Goal: Navigation & Orientation: Find specific page/section

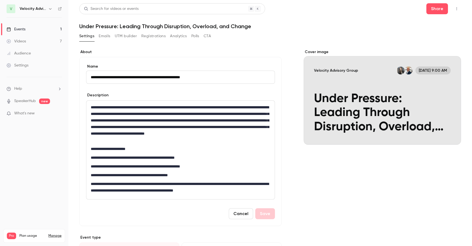
click at [244, 212] on button "Cancel" at bounding box center [241, 213] width 24 height 11
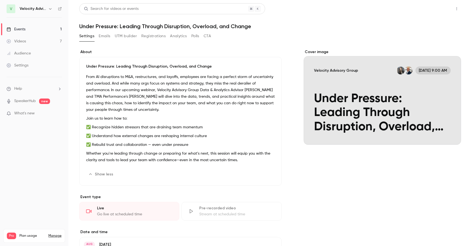
click at [431, 14] on button "Share" at bounding box center [437, 8] width 22 height 11
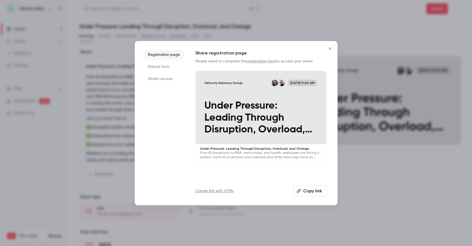
click at [319, 191] on button "Copy link" at bounding box center [310, 190] width 34 height 11
click at [160, 68] on li "Embed form" at bounding box center [163, 67] width 41 height 10
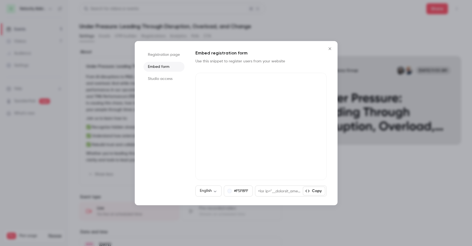
click at [166, 55] on li "Registration page" at bounding box center [163, 55] width 41 height 10
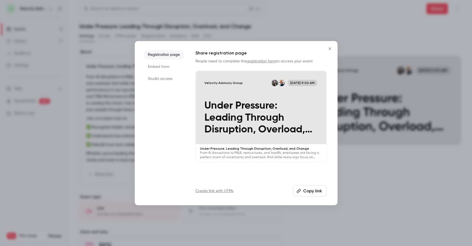
click at [331, 50] on icon "Close" at bounding box center [330, 48] width 7 height 4
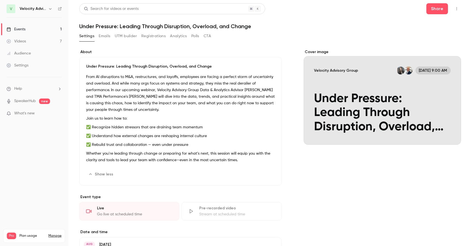
click at [162, 37] on button "Registrations" at bounding box center [153, 36] width 24 height 9
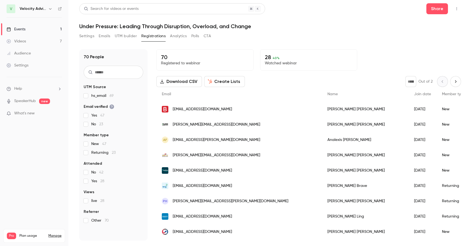
click at [125, 36] on button "UTM builder" at bounding box center [126, 36] width 22 height 9
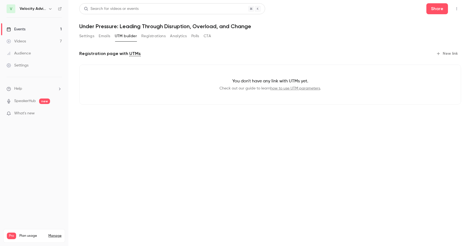
click at [104, 37] on button "Emails" at bounding box center [104, 36] width 11 height 9
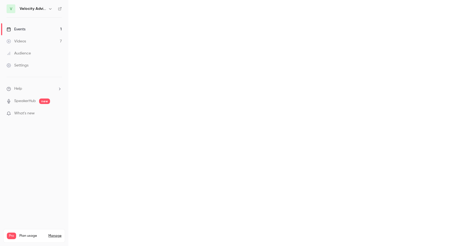
click at [83, 37] on main "Search for videos or events Share Under Pressure: Leading Through Disruption, O…" at bounding box center [270, 123] width 404 height 246
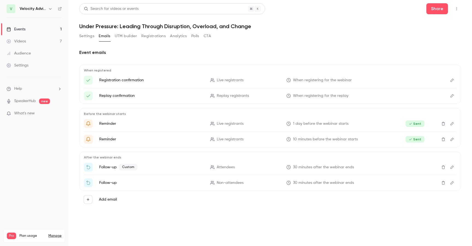
click at [83, 37] on button "Settings" at bounding box center [86, 36] width 15 height 9
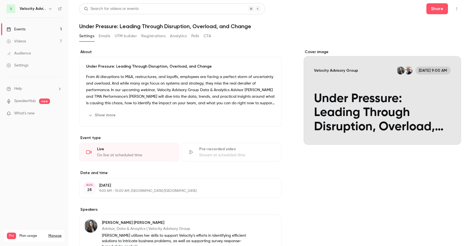
click at [41, 29] on link "Events 1" at bounding box center [34, 29] width 68 height 12
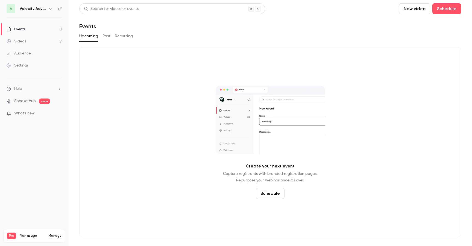
click at [111, 39] on div "Upcoming Past Recurring" at bounding box center [270, 36] width 382 height 9
click at [107, 37] on button "Past" at bounding box center [106, 36] width 8 height 9
